Goal: Information Seeking & Learning: Learn about a topic

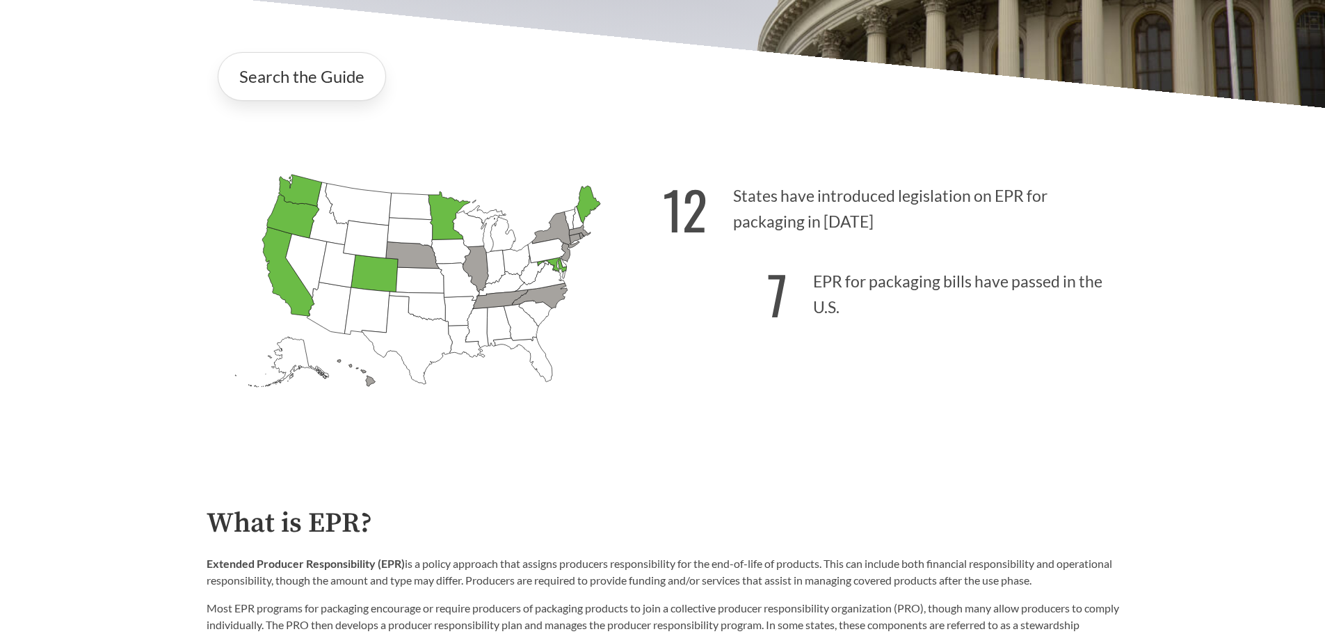
scroll to position [348, 0]
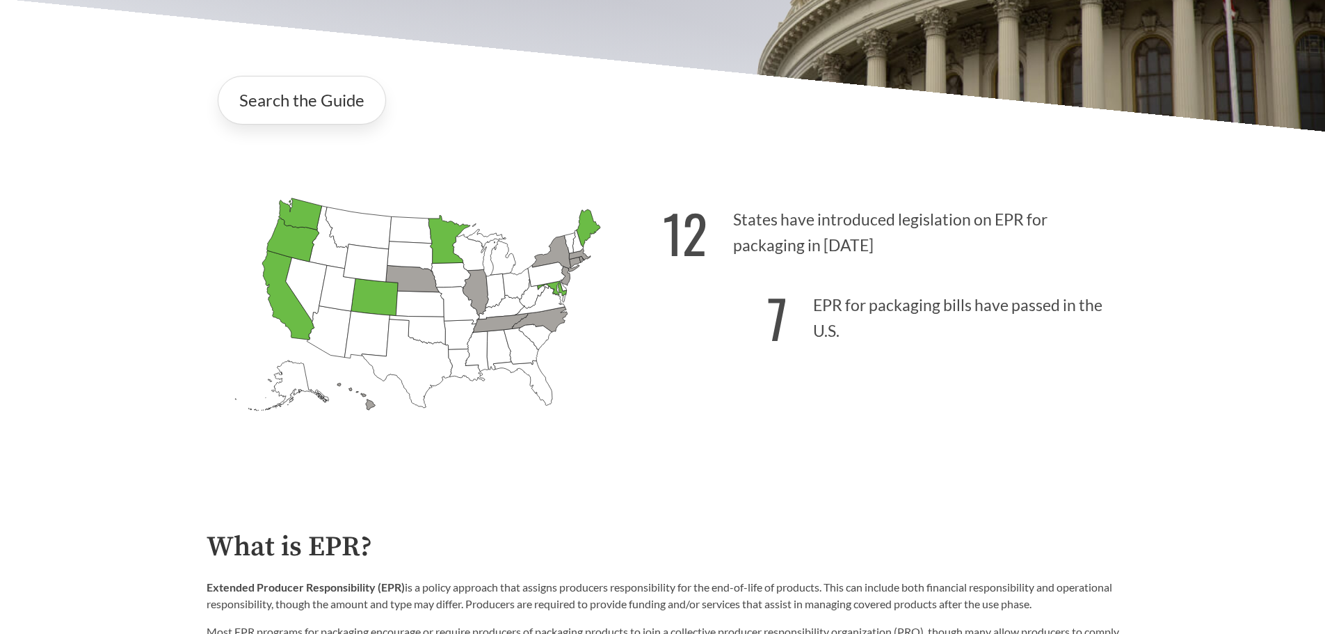
click at [596, 227] on icon "[US_STATE] Passed: 1" at bounding box center [588, 228] width 24 height 38
click at [345, 104] on link "Search the Guide" at bounding box center [302, 100] width 168 height 49
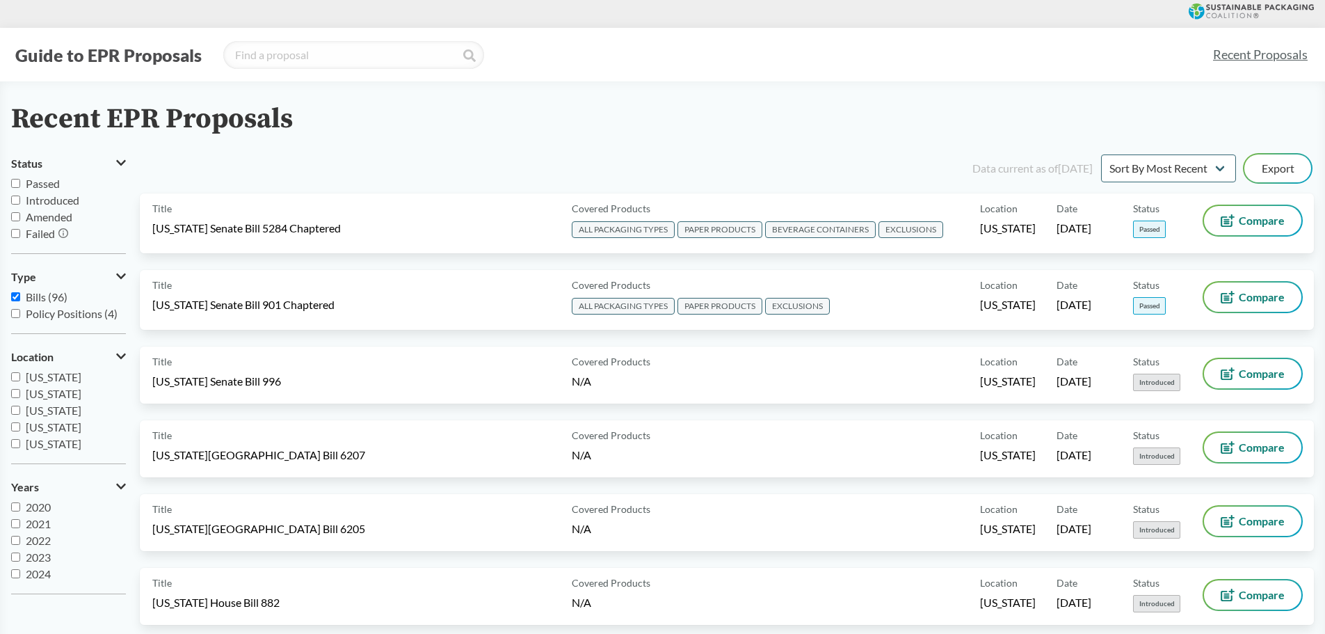
click at [16, 184] on input "Passed" at bounding box center [15, 183] width 9 height 9
checkbox input "true"
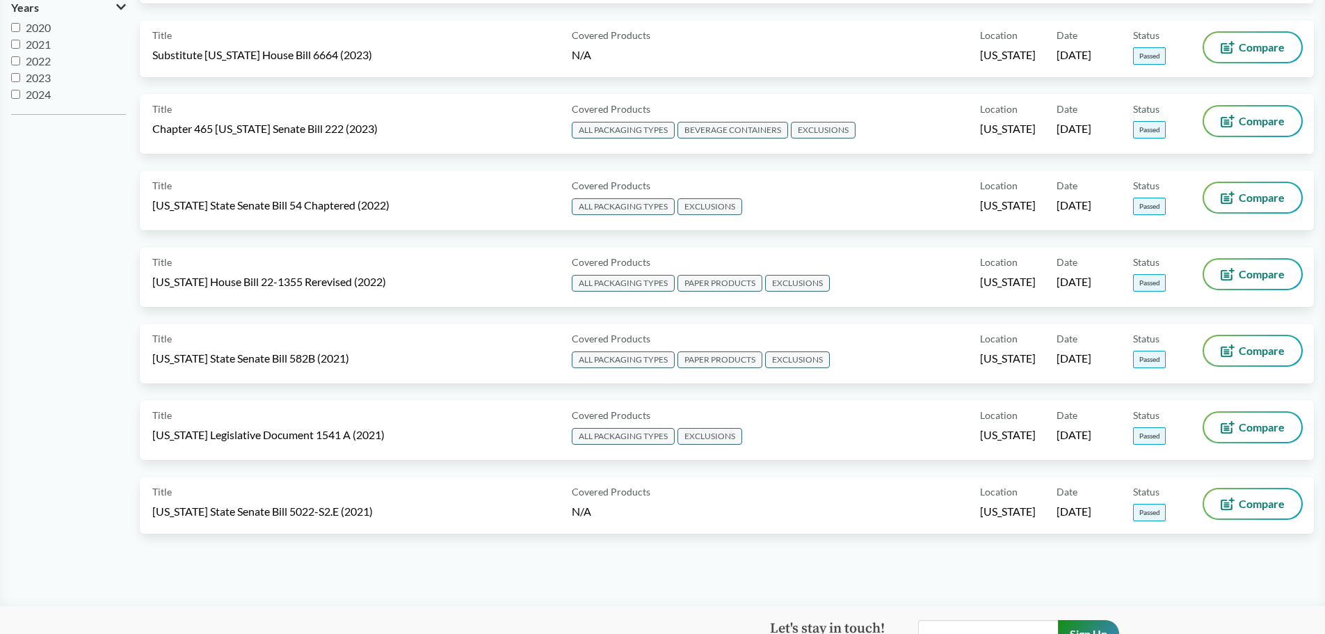
scroll to position [487, 0]
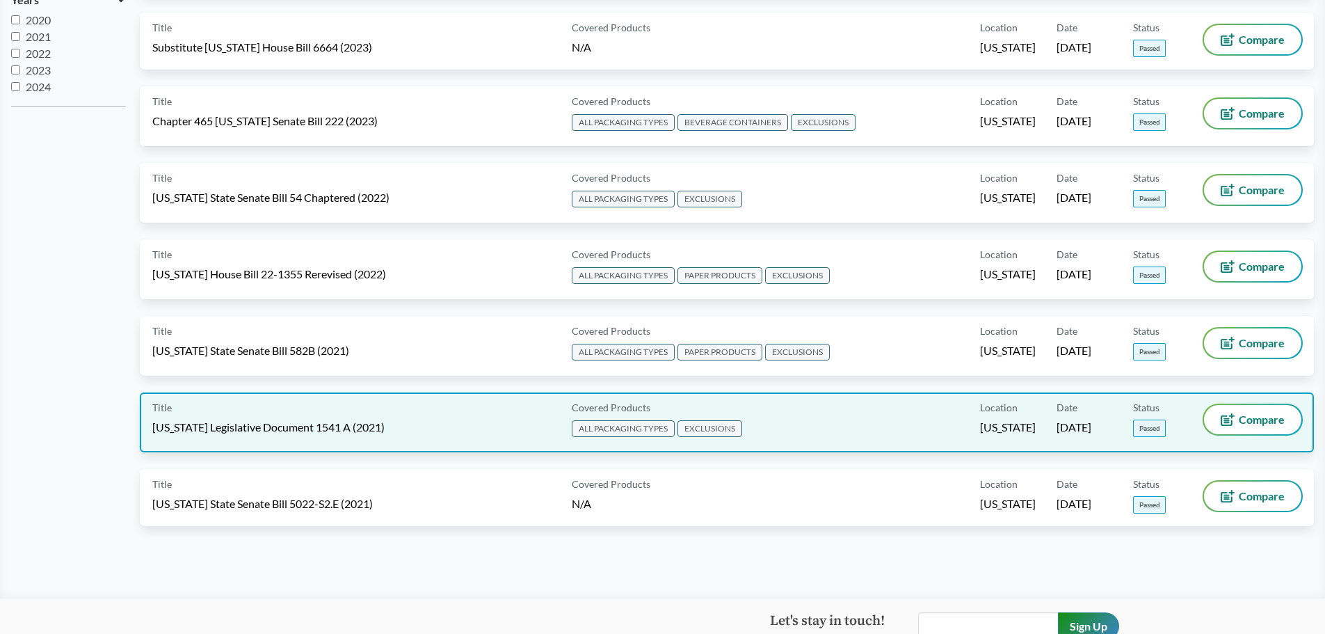
click at [448, 422] on div "Title [US_STATE] Legislative Document 1541 A (2021)" at bounding box center [359, 422] width 414 height 35
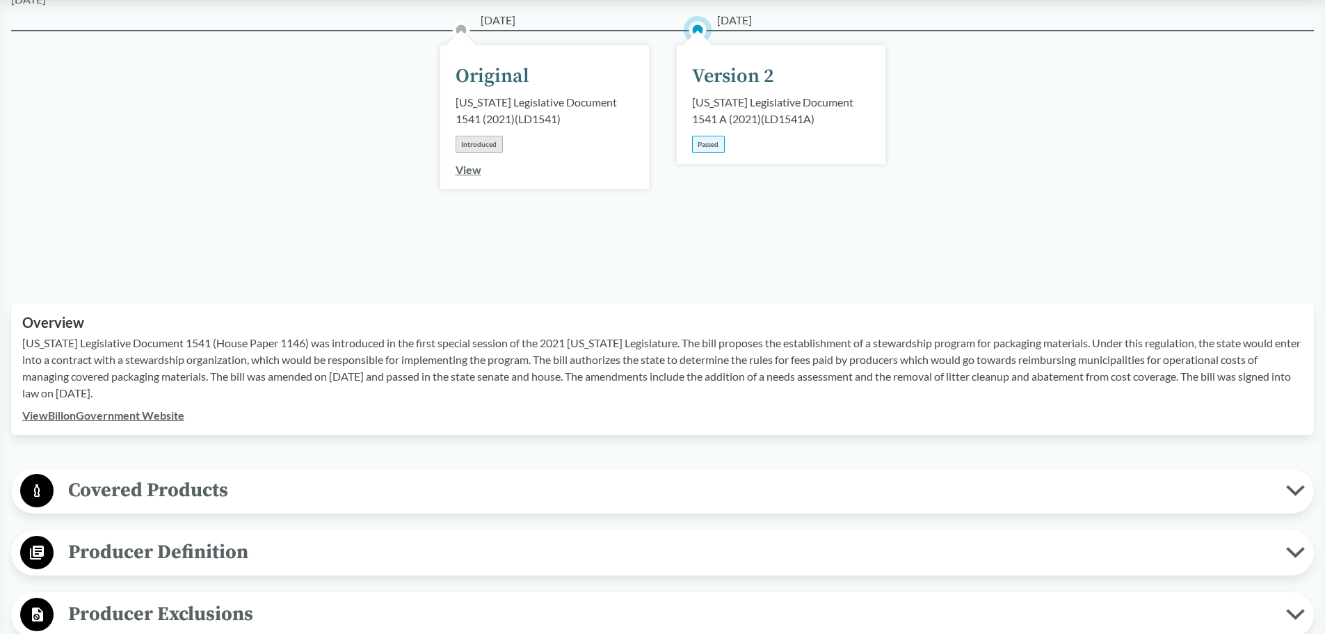
scroll to position [139, 0]
